Goal: Find contact information: Find contact information

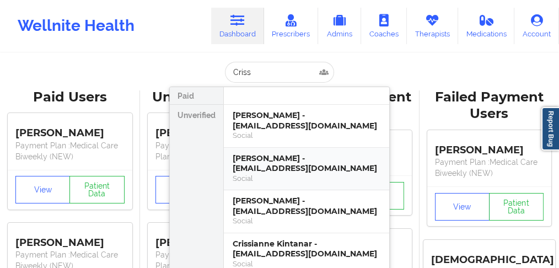
click at [259, 160] on div "[PERSON_NAME] - [EMAIL_ADDRESS][DOMAIN_NAME]" at bounding box center [307, 163] width 148 height 20
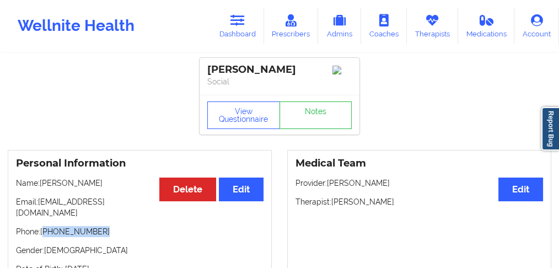
drag, startPoint x: 100, startPoint y: 224, endPoint x: 45, endPoint y: 225, distance: 54.6
click at [45, 226] on p "Phone: [PHONE_NUMBER]" at bounding box center [140, 231] width 248 height 11
copy p "[PHONE_NUMBER]"
click at [225, 25] on link "Dashboard" at bounding box center [237, 26] width 53 height 36
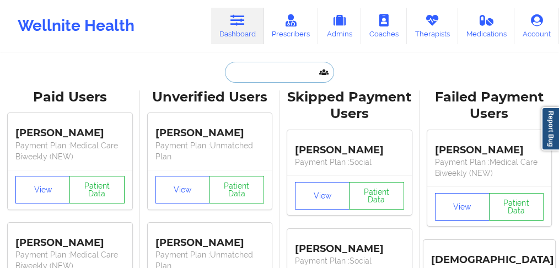
click at [243, 74] on input "text" at bounding box center [279, 72] width 109 height 21
paste input "[PERSON_NAME]"
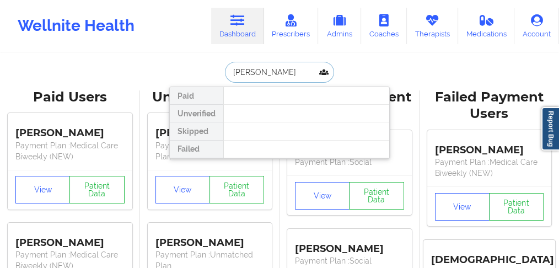
drag, startPoint x: 249, startPoint y: 71, endPoint x: 202, endPoint y: 71, distance: 46.9
click at [202, 71] on div "[PERSON_NAME] Paid Unverified Skipped Failed" at bounding box center [279, 72] width 220 height 21
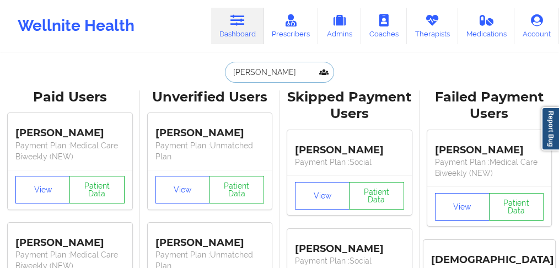
type input "[PERSON_NAME]"
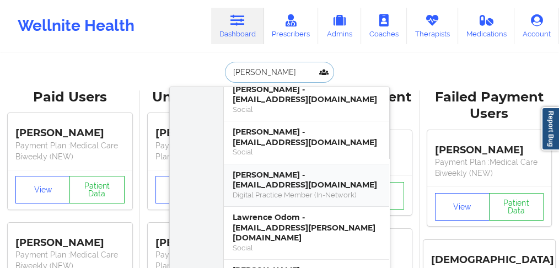
scroll to position [73, 0]
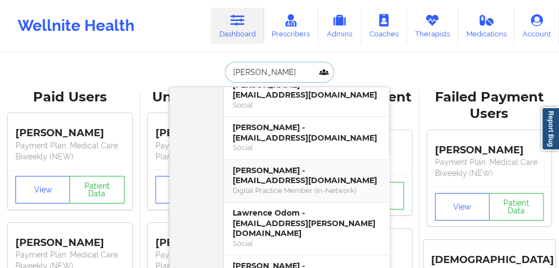
click at [263, 174] on div "[PERSON_NAME] - [EMAIL_ADDRESS][DOMAIN_NAME]" at bounding box center [307, 175] width 148 height 20
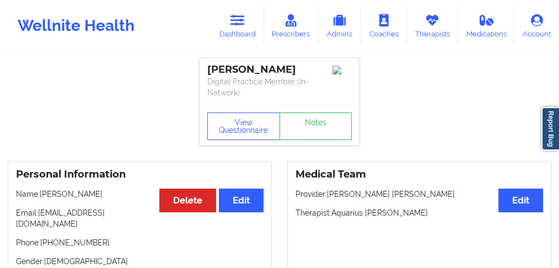
drag, startPoint x: 109, startPoint y: 193, endPoint x: 41, endPoint y: 195, distance: 67.3
click at [41, 195] on p "Name: [PERSON_NAME]" at bounding box center [140, 194] width 248 height 11
copy p "[PERSON_NAME]"
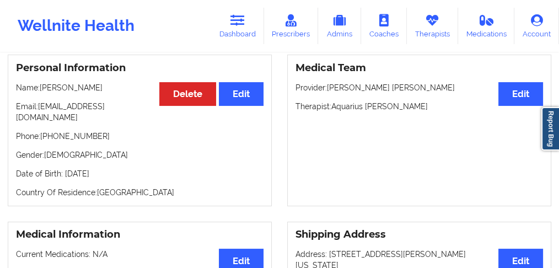
scroll to position [110, 0]
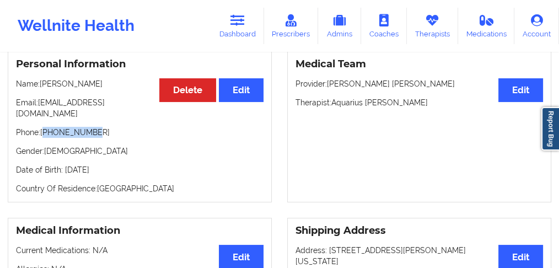
drag, startPoint x: 99, startPoint y: 121, endPoint x: 46, endPoint y: 122, distance: 53.5
click at [46, 127] on p "Phone: [PHONE_NUMBER]" at bounding box center [140, 132] width 248 height 11
copy p "19043825452"
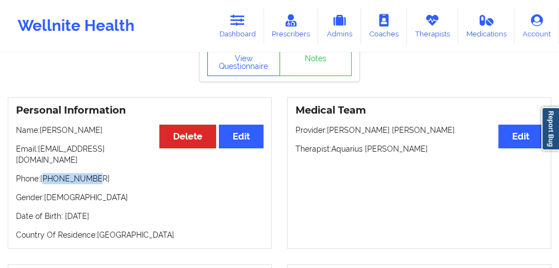
scroll to position [36, 0]
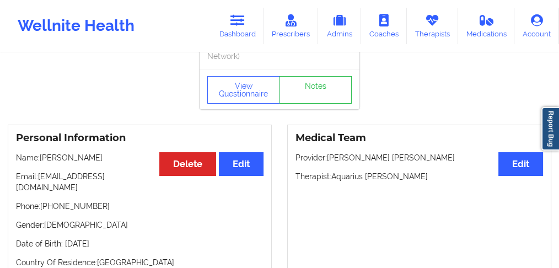
click at [91, 155] on p "Name: [PERSON_NAME]" at bounding box center [140, 157] width 248 height 11
copy p "[PERSON_NAME]"
drag, startPoint x: 132, startPoint y: 176, endPoint x: 121, endPoint y: 177, distance: 11.1
click at [131, 176] on p "Email: [EMAIL_ADDRESS][DOMAIN_NAME]" at bounding box center [140, 182] width 248 height 22
